Goal: Go to known website: Access a specific website the user already knows

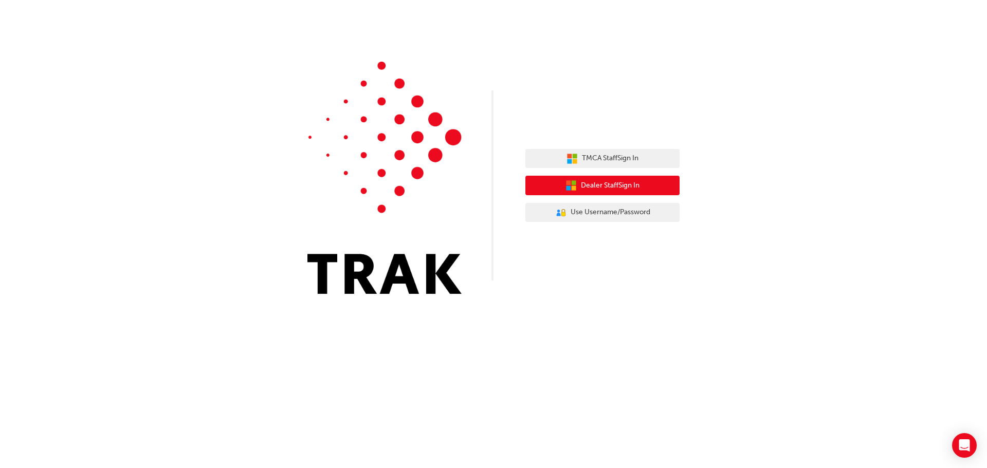
click at [604, 187] on span "Dealer Staff Sign In" at bounding box center [610, 186] width 59 height 12
